Goal: Transaction & Acquisition: Purchase product/service

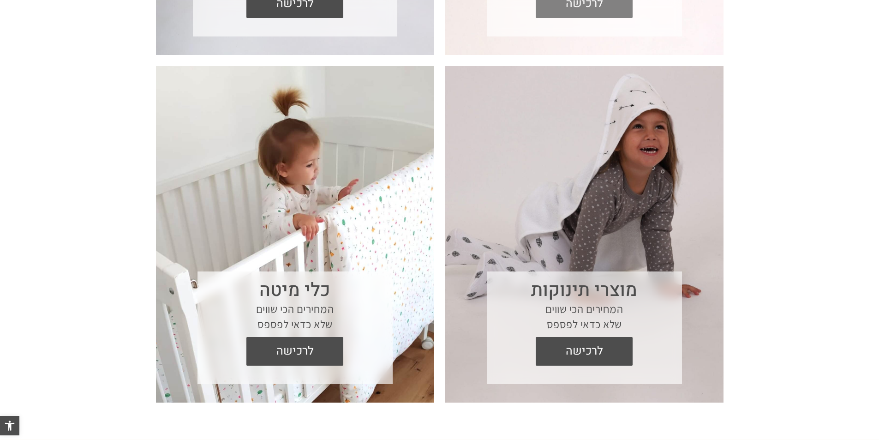
scroll to position [691, 0]
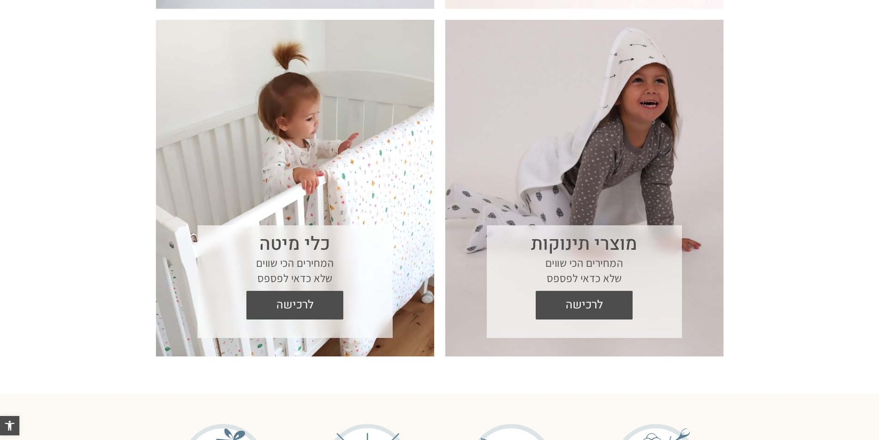
click at [295, 155] on section "כלי מיטה המחירים הכי שווים שלא כדאי לפספס לרכישה" at bounding box center [295, 188] width 278 height 337
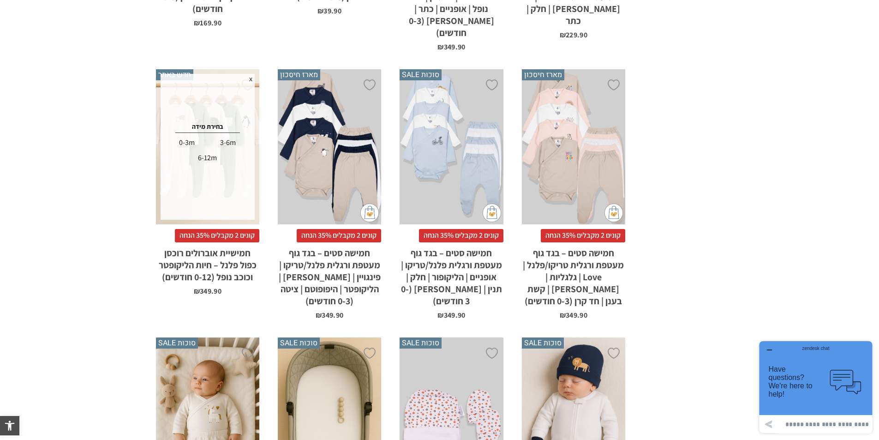
scroll to position [1861, 0]
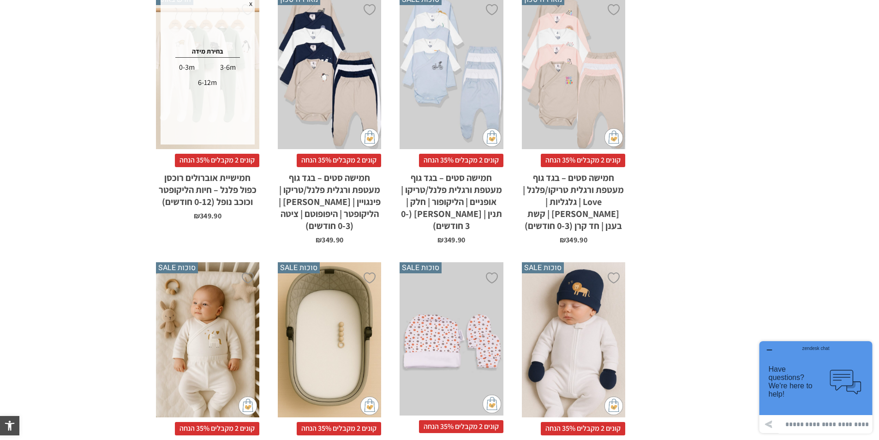
drag, startPoint x: 709, startPoint y: 321, endPoint x: 711, endPoint y: 327, distance: 6.0
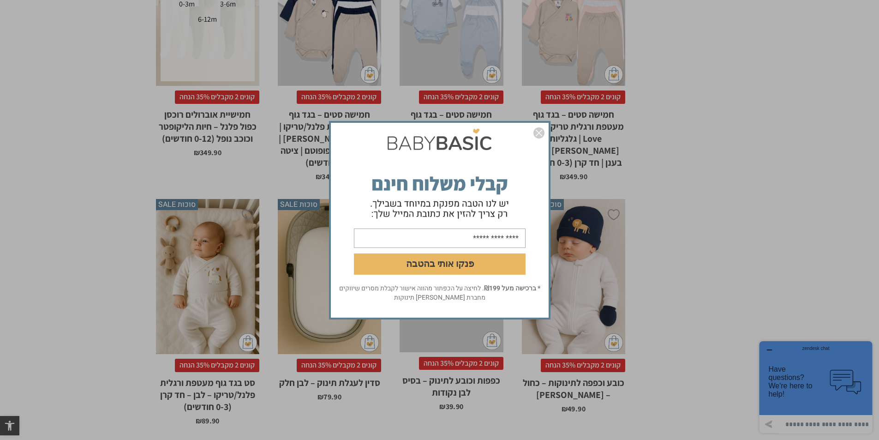
click at [646, 346] on div "פנקו אותי בהטבה * ברכישה מעל ₪199 . לחיצה על הכפתור מהווה אישור לקבלת מסרים שיו…" at bounding box center [439, 220] width 879 height 440
click at [536, 132] on img "סגור" at bounding box center [539, 132] width 11 height 11
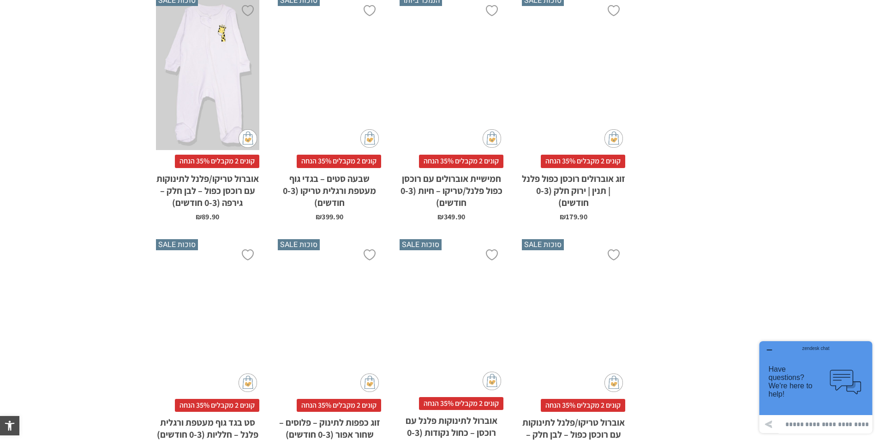
scroll to position [2692, 0]
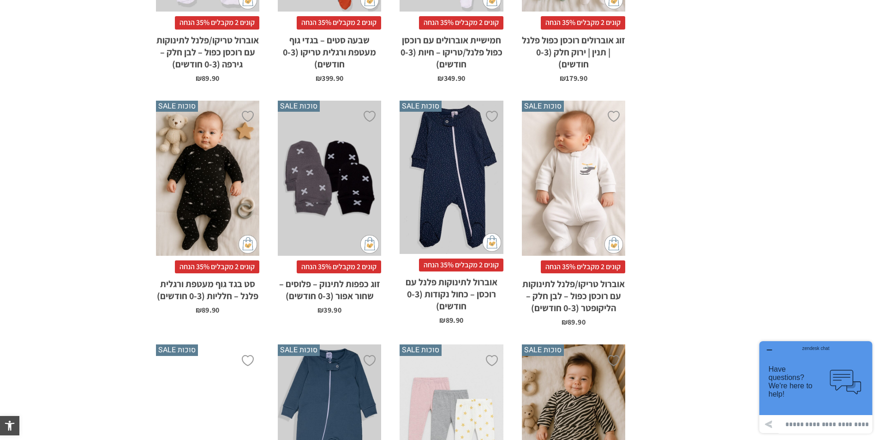
click at [224, 153] on div "x הוספה לסל" at bounding box center [207, 179] width 103 height 156
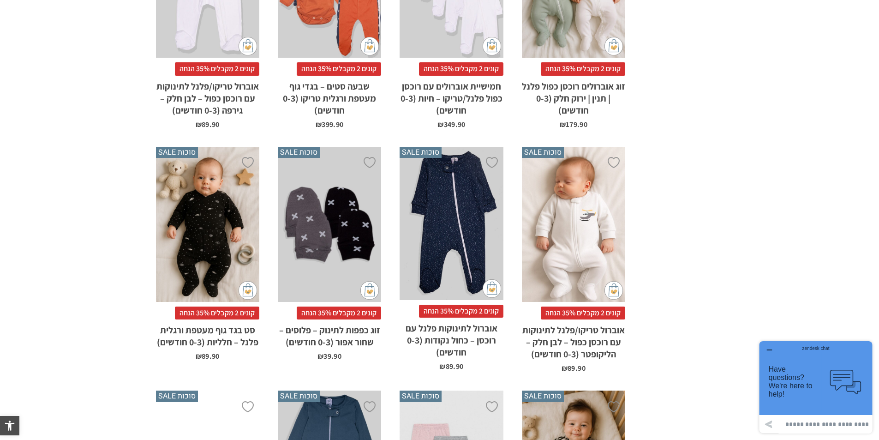
click at [212, 188] on div "x הוספה לסל" at bounding box center [207, 225] width 103 height 156
